Goal: Ask a question

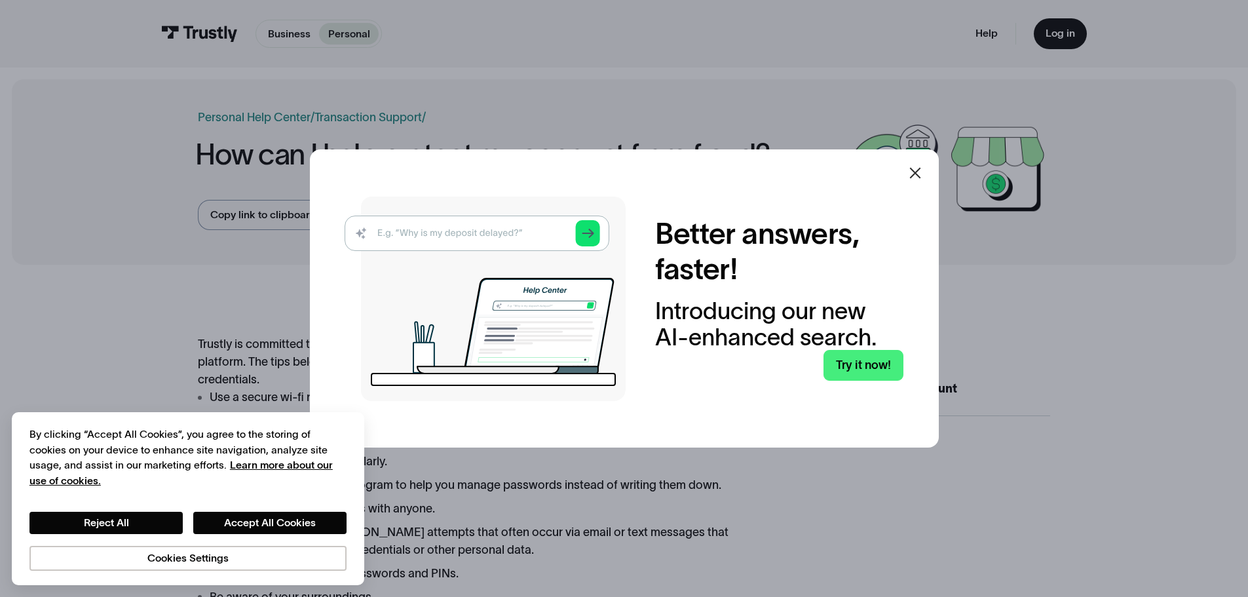
click at [917, 174] on icon at bounding box center [915, 173] width 16 height 16
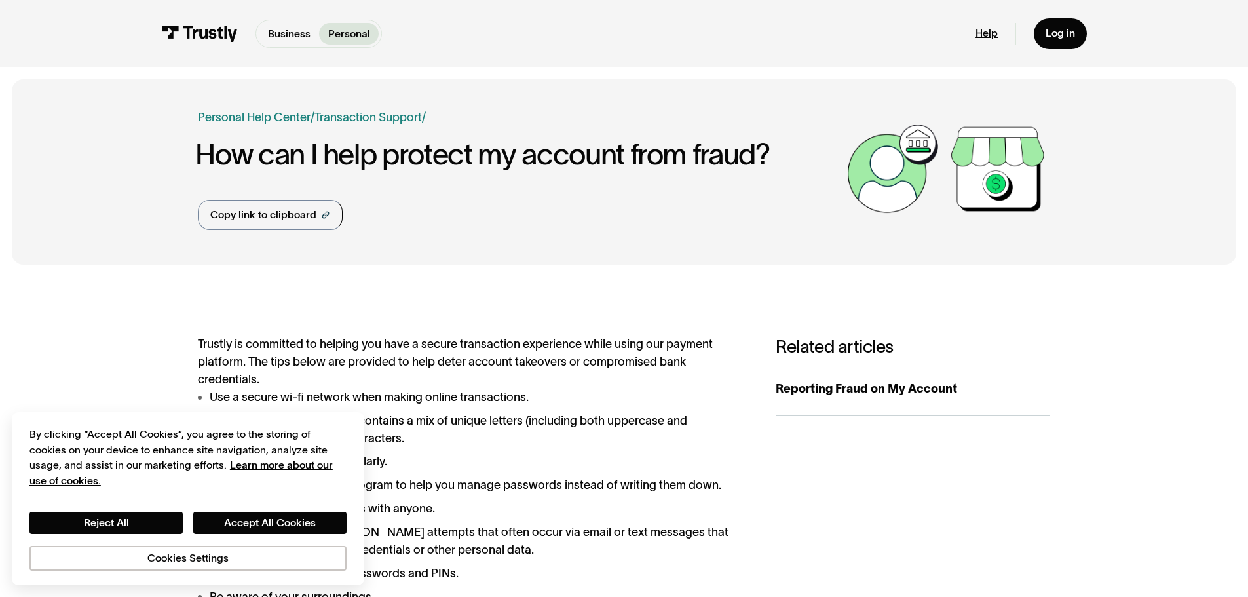
click at [991, 32] on link "Help" at bounding box center [987, 33] width 22 height 13
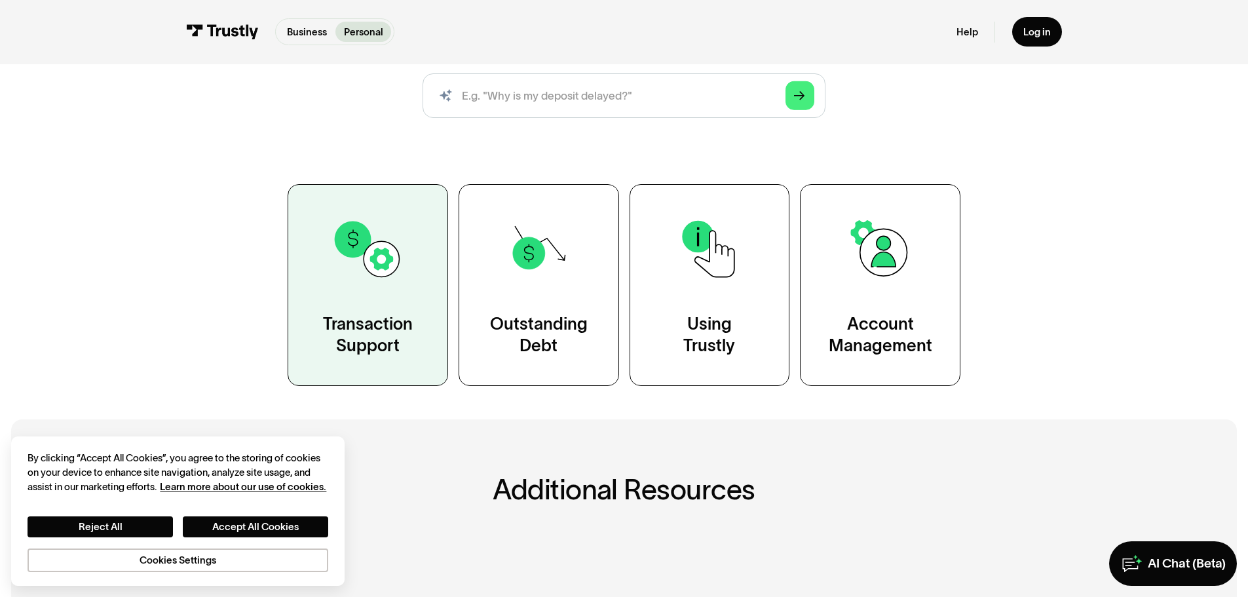
scroll to position [131, 0]
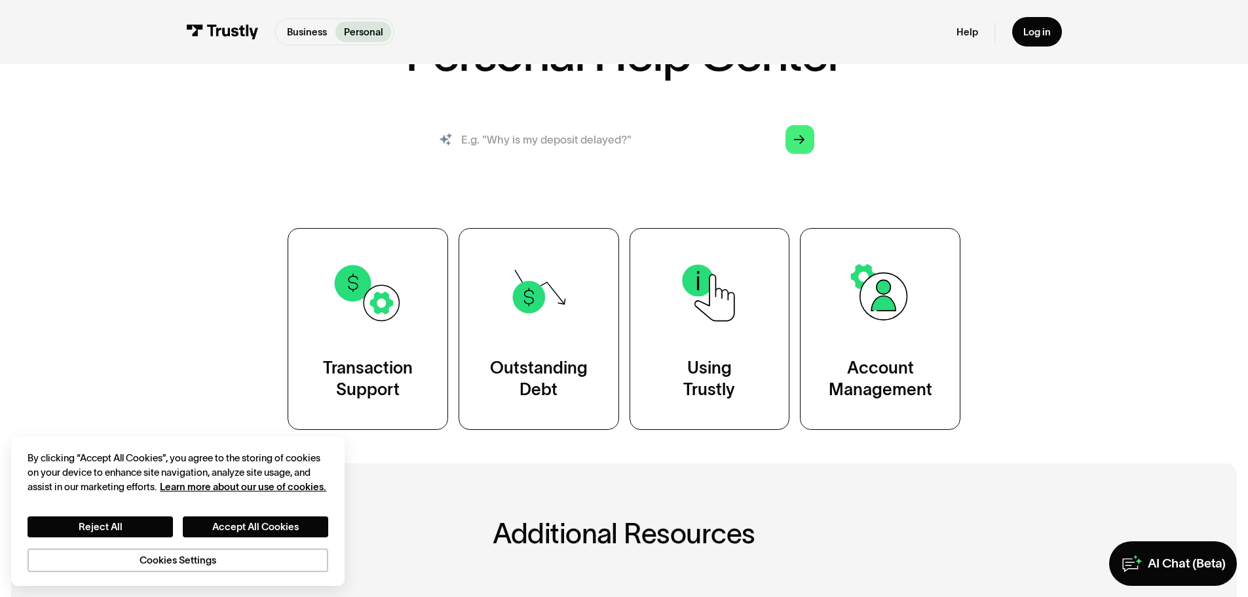
click at [575, 138] on input "search" at bounding box center [624, 139] width 403 height 45
type input "why is my deposit delayed"
click at [803, 131] on link "Arrow Right" at bounding box center [800, 139] width 29 height 29
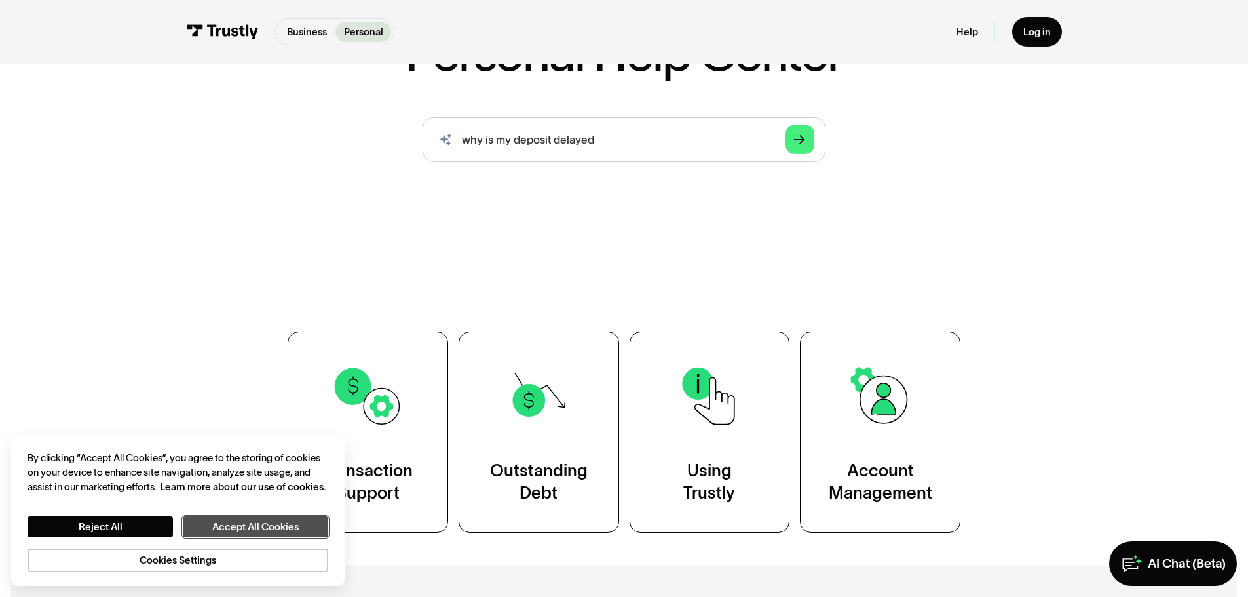
click at [240, 520] on button "Accept All Cookies" at bounding box center [255, 526] width 145 height 21
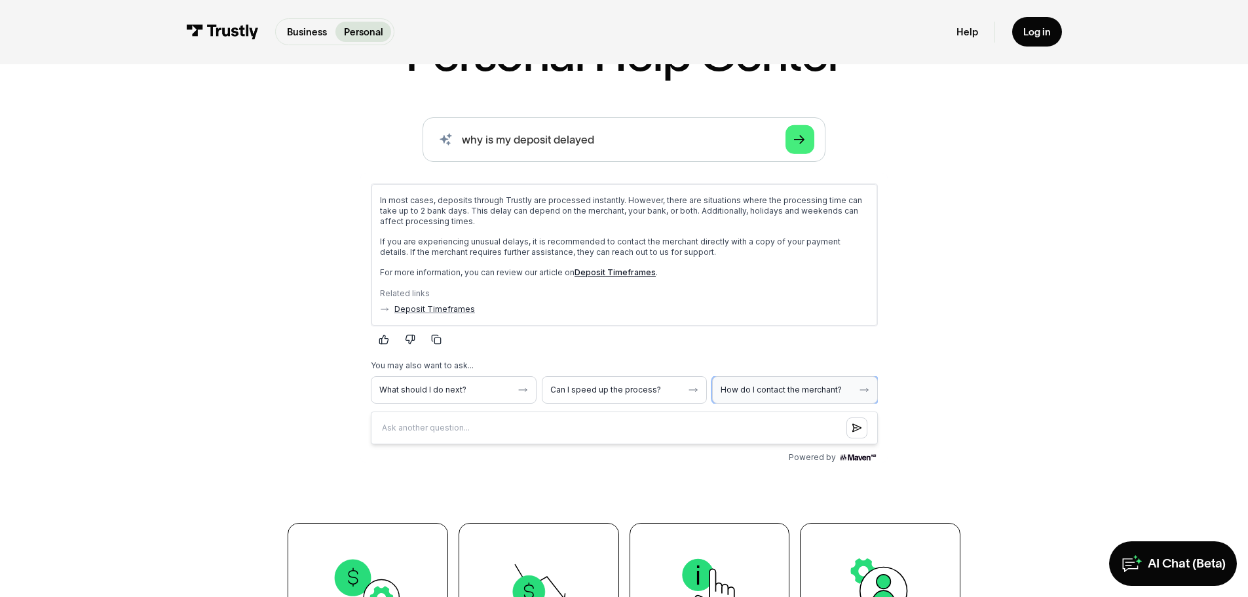
click at [774, 384] on span "How do I contact the merchant?" at bounding box center [786, 389] width 133 height 10
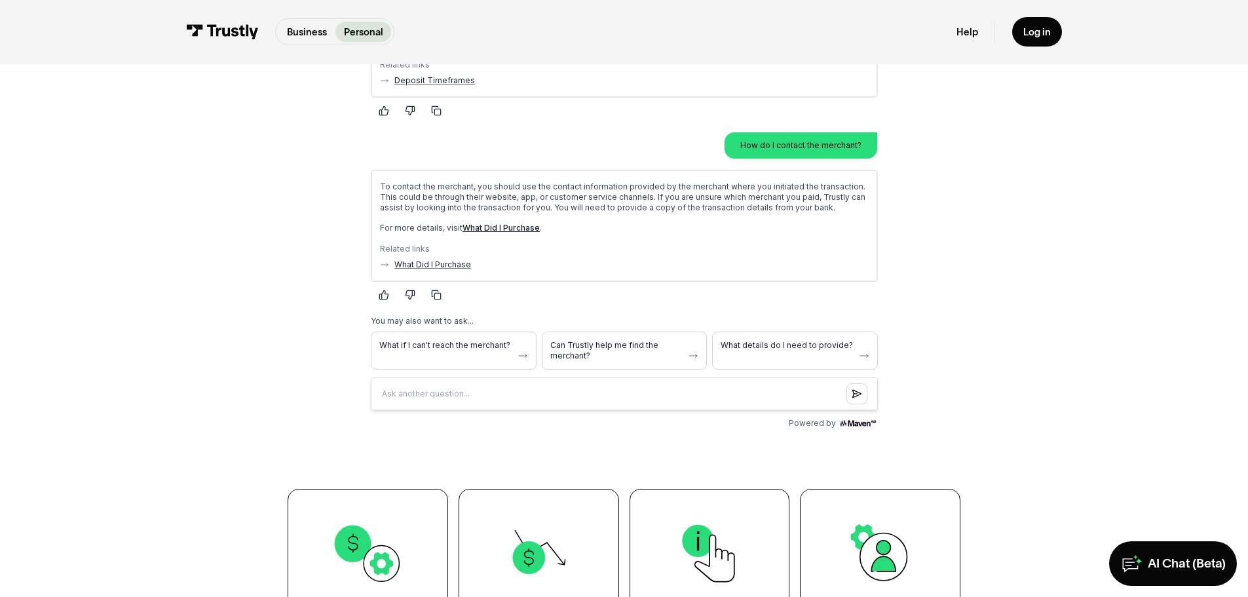
scroll to position [328, 0]
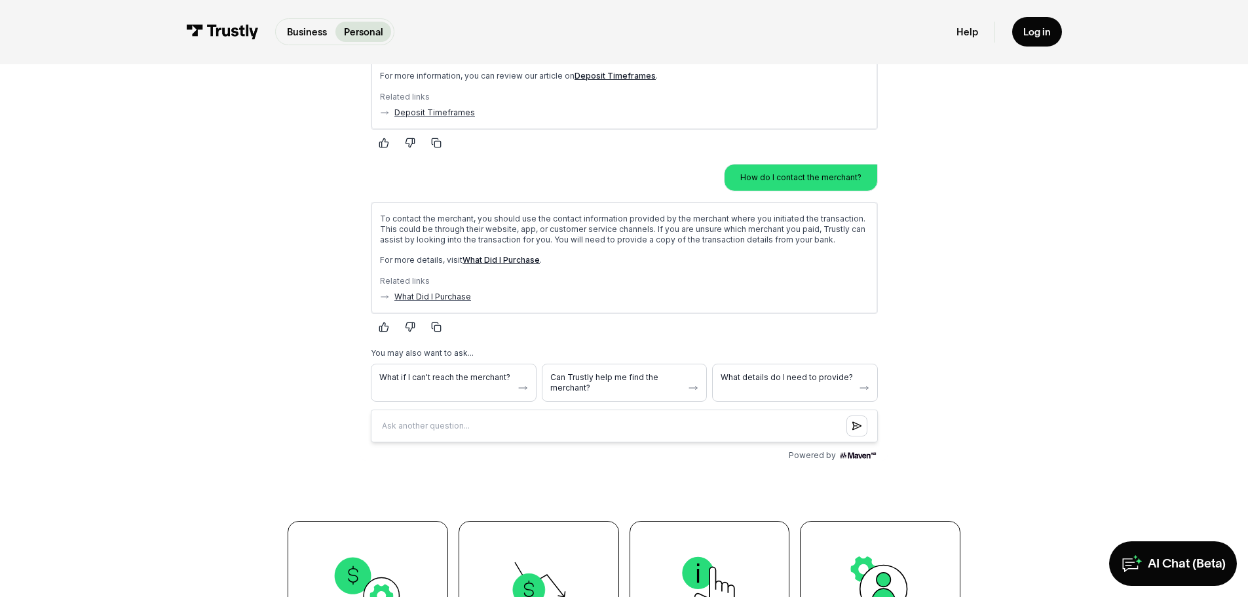
click at [500, 260] on link "What Did I Purchase" at bounding box center [500, 260] width 77 height 10
